Goal: Task Accomplishment & Management: Use online tool/utility

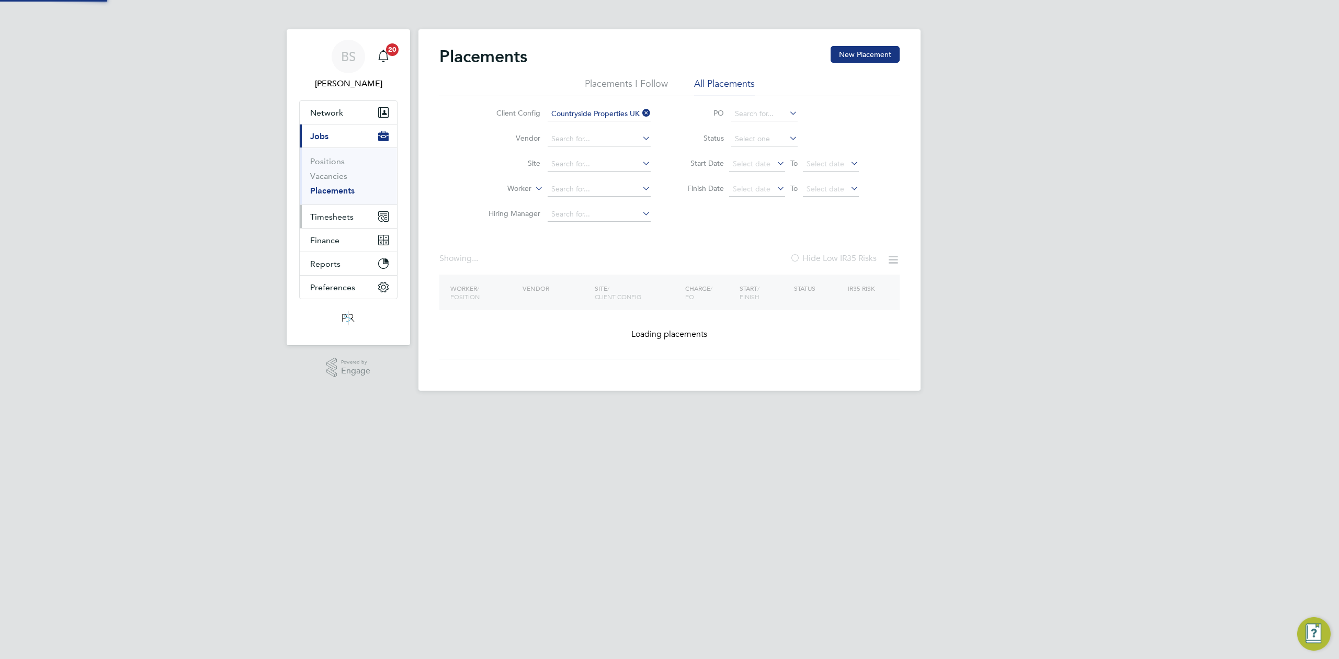
click at [334, 222] on span "Timesheets" at bounding box center [331, 217] width 43 height 10
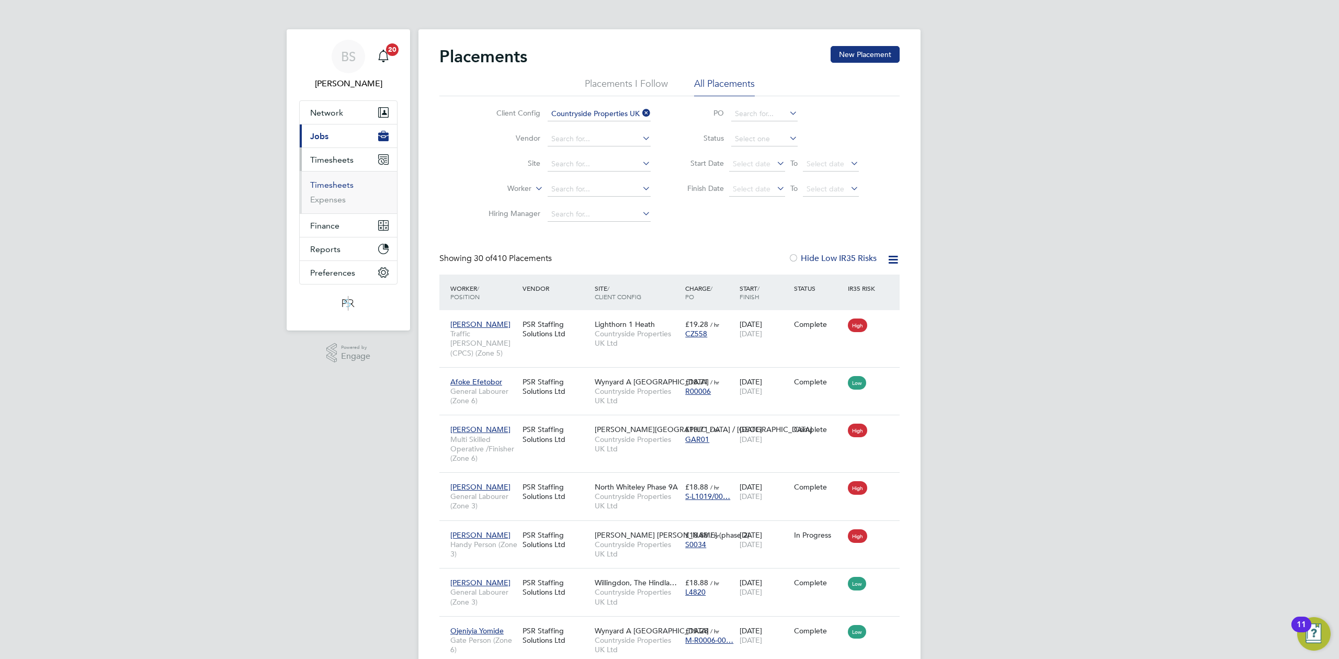
click at [344, 185] on link "Timesheets" at bounding box center [331, 185] width 43 height 10
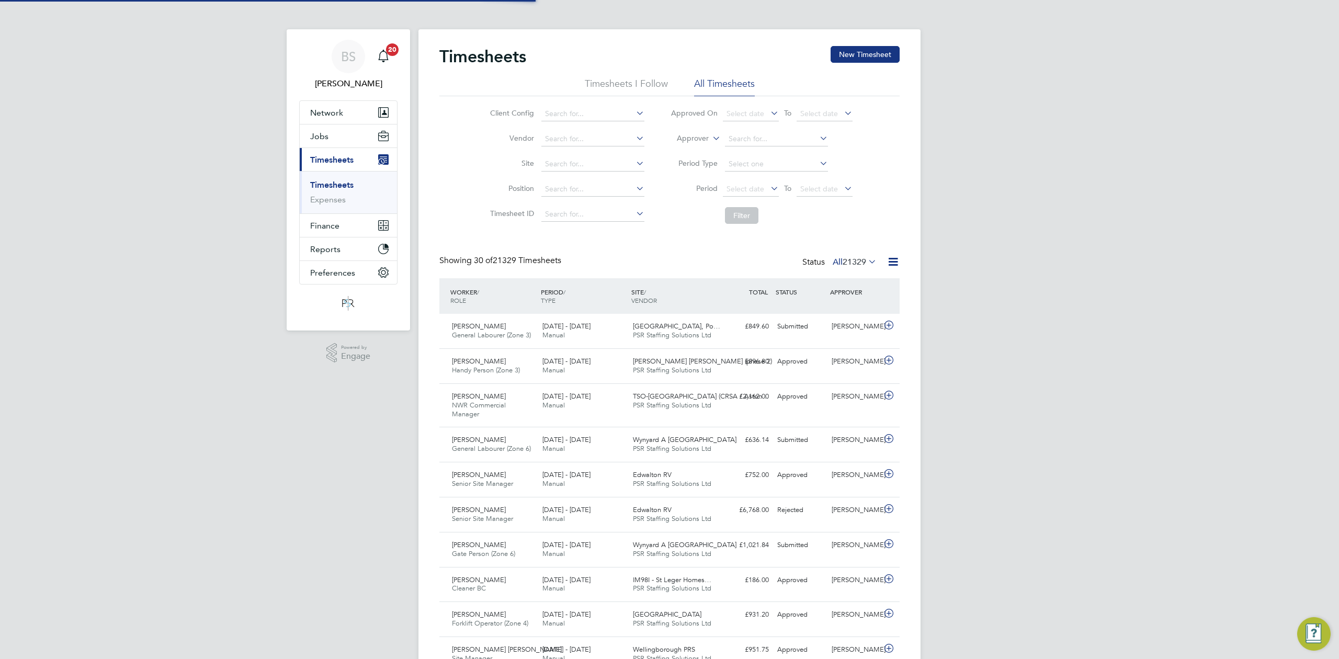
click at [706, 142] on label "Approver" at bounding box center [685, 138] width 47 height 10
click at [706, 139] on label "Approver" at bounding box center [685, 138] width 47 height 10
click at [683, 157] on li "Approver" at bounding box center [683, 164] width 52 height 14
click at [698, 140] on label "Approver" at bounding box center [685, 138] width 47 height 10
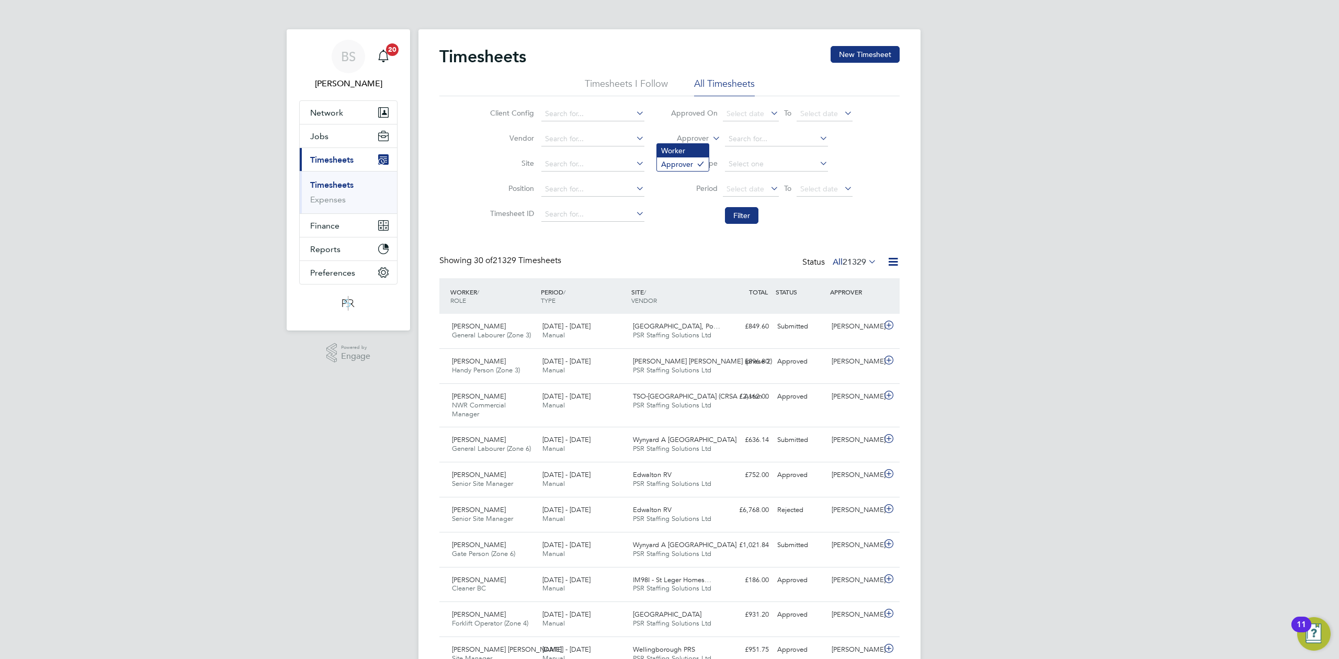
click at [680, 150] on li "Worker" at bounding box center [683, 151] width 52 height 14
click at [766, 140] on input at bounding box center [776, 139] width 103 height 15
click at [707, 137] on label "Worker" at bounding box center [685, 138] width 47 height 10
click at [752, 142] on input at bounding box center [776, 139] width 103 height 15
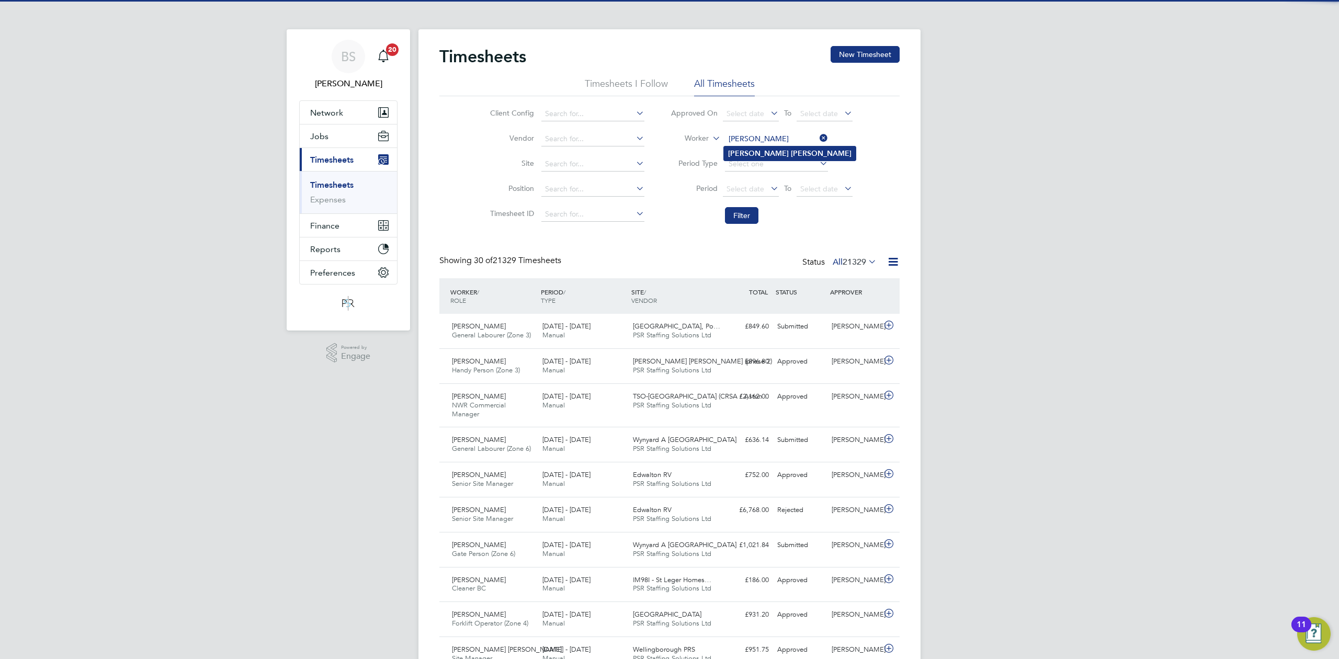
click at [791, 157] on b "[PERSON_NAME]" at bounding box center [821, 153] width 61 height 9
type input "[PERSON_NAME]"
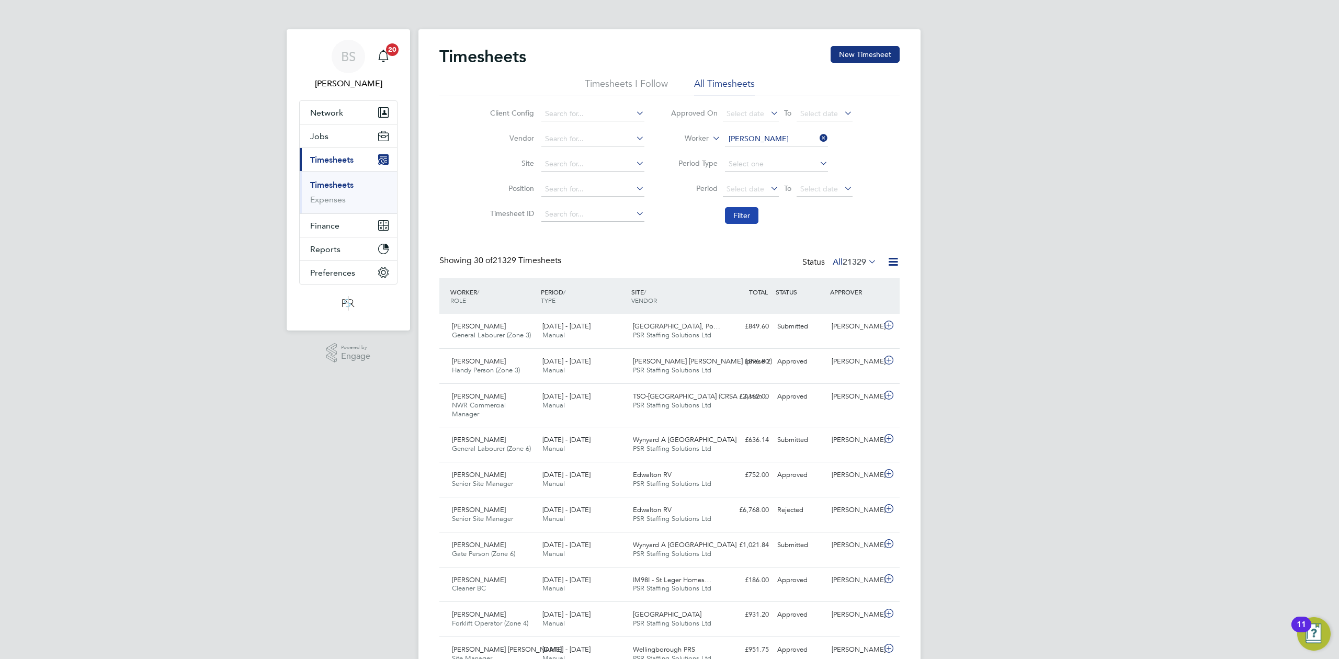
click at [738, 222] on button "Filter" at bounding box center [741, 215] width 33 height 17
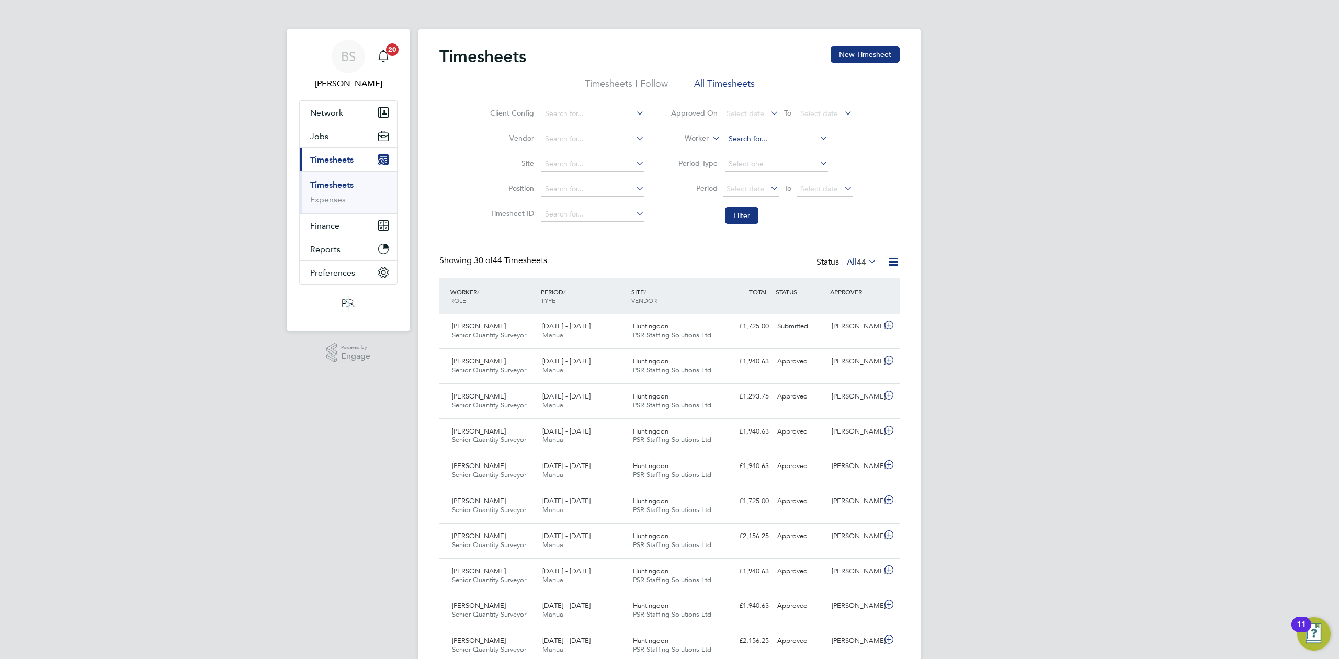
drag, startPoint x: 776, startPoint y: 141, endPoint x: 803, endPoint y: 141, distance: 26.2
click at [777, 141] on input at bounding box center [776, 139] width 103 height 15
click at [784, 153] on li "[PERSON_NAME]" at bounding box center [776, 153] width 104 height 14
type input "[PERSON_NAME]"
click at [752, 218] on button "Filter" at bounding box center [741, 215] width 33 height 17
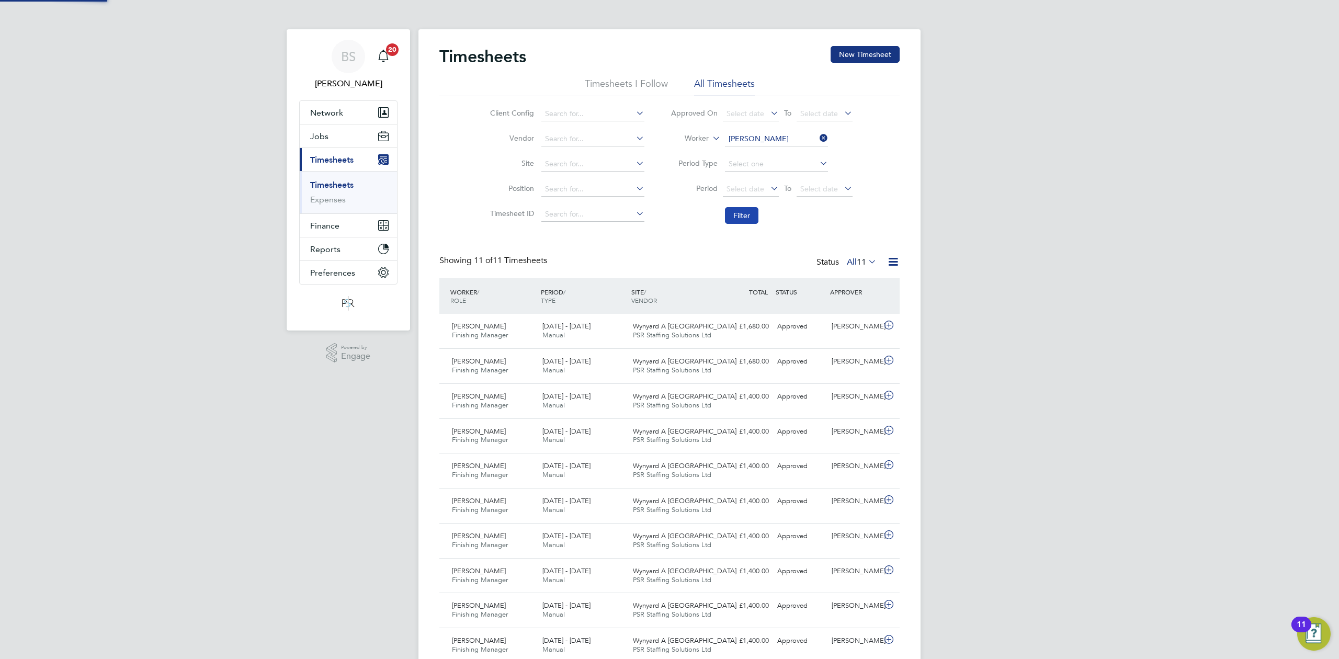
scroll to position [26, 91]
click at [650, 336] on span "PSR Staffing Solutions Ltd" at bounding box center [672, 335] width 78 height 9
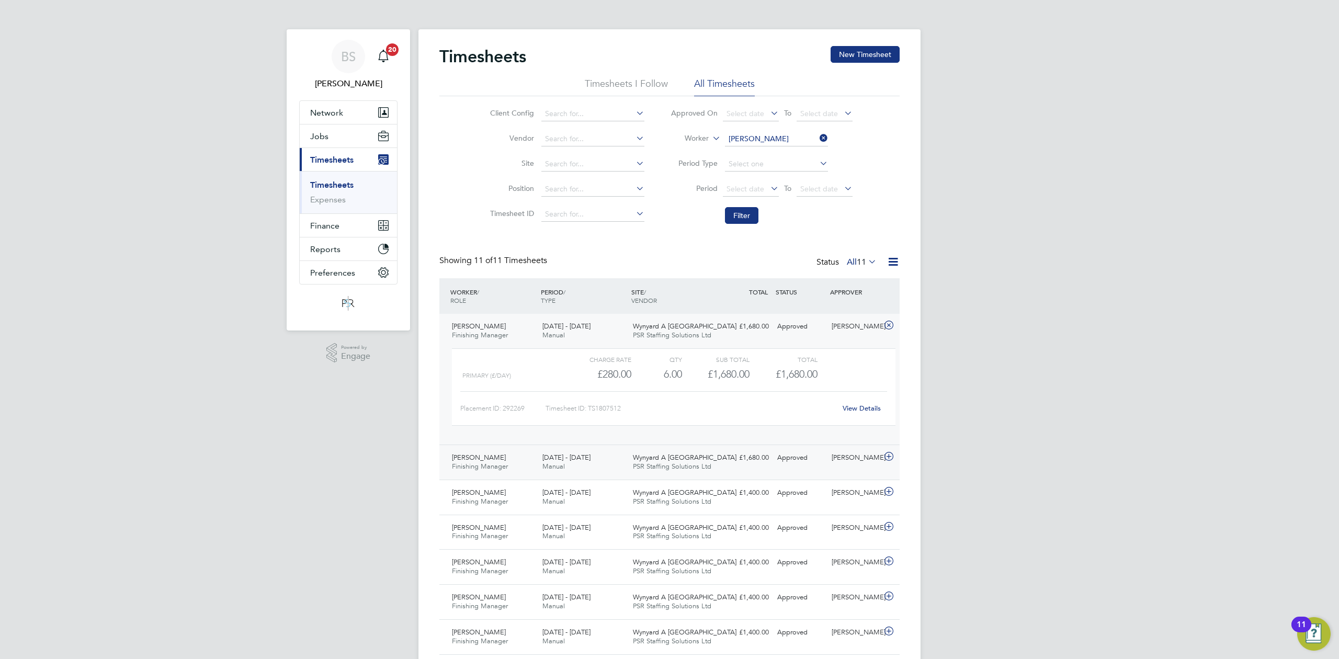
click at [608, 464] on div "[DATE] - [DATE] Manual" at bounding box center [583, 462] width 91 height 26
